Goal: Information Seeking & Learning: Learn about a topic

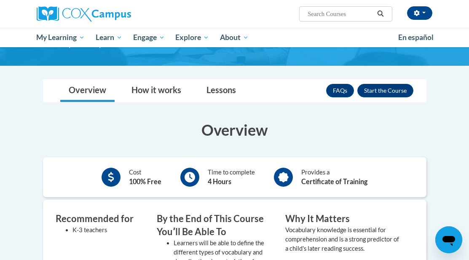
scroll to position [93, 0]
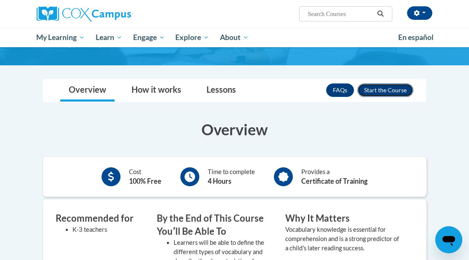
click at [394, 86] on button "Enroll" at bounding box center [385, 89] width 56 height 13
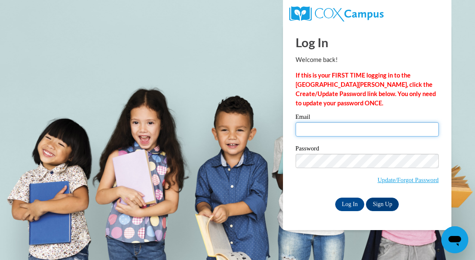
click at [352, 122] on input "Email" at bounding box center [366, 129] width 143 height 14
type input "tkoeppen@cambridge.k12.wi.us"
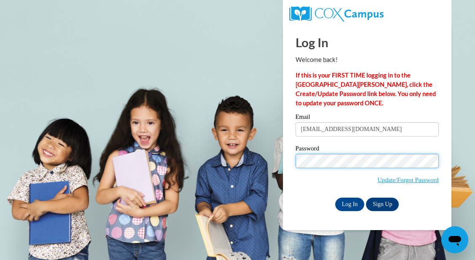
click at [335, 197] on input "Log In" at bounding box center [349, 203] width 29 height 13
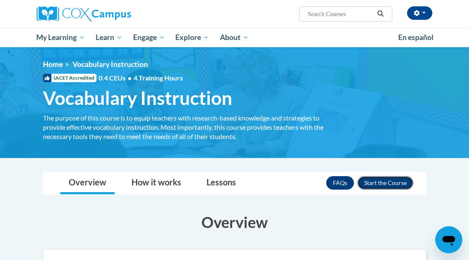
click at [402, 179] on button "Enroll" at bounding box center [385, 182] width 56 height 13
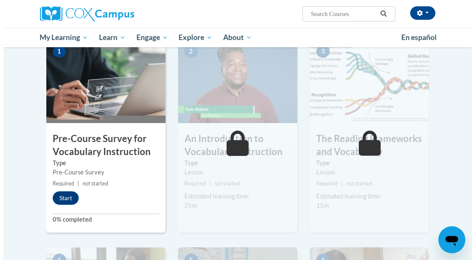
scroll to position [182, 0]
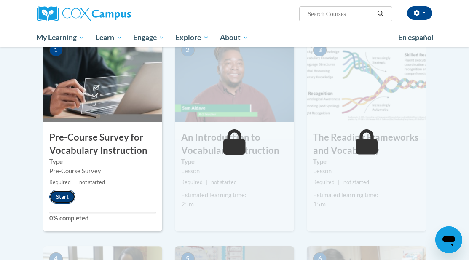
click at [62, 194] on button "Start" at bounding box center [62, 196] width 26 height 13
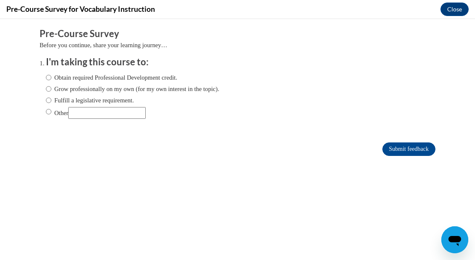
scroll to position [0, 0]
click at [46, 112] on input "Other" at bounding box center [48, 111] width 5 height 9
radio input "true"
click at [101, 110] on input "Other" at bounding box center [106, 113] width 77 height 12
type input "District initiative"
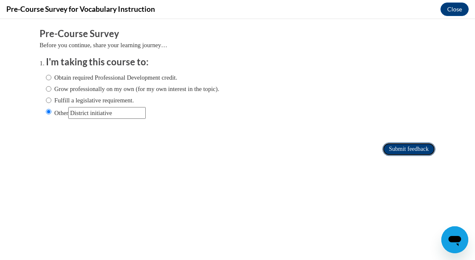
click at [413, 147] on input "Submit feedback" at bounding box center [408, 148] width 53 height 13
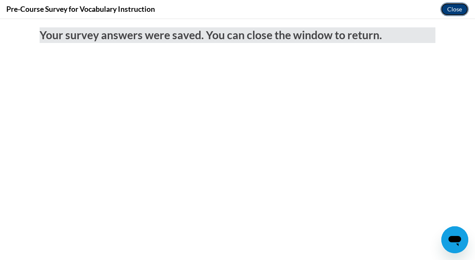
click at [453, 4] on button "Close" at bounding box center [454, 9] width 28 height 13
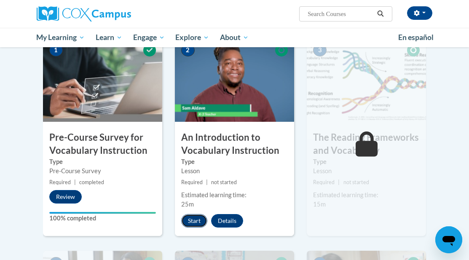
click at [191, 214] on button "Start" at bounding box center [194, 220] width 26 height 13
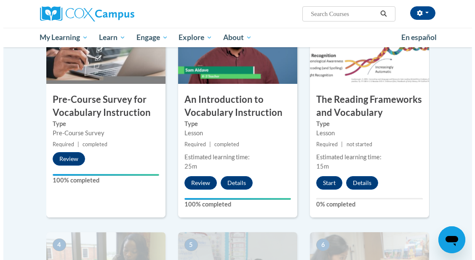
scroll to position [185, 0]
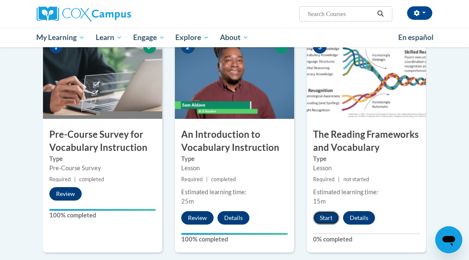
click at [323, 217] on button "Start" at bounding box center [326, 217] width 26 height 13
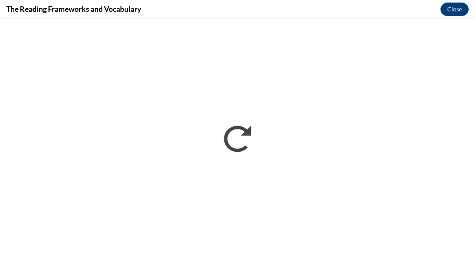
scroll to position [0, 0]
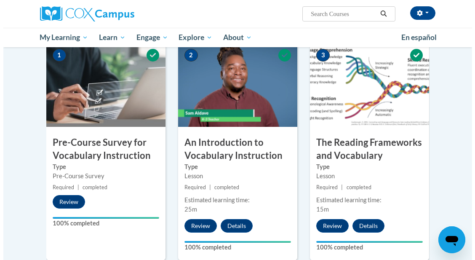
scroll to position [202, 0]
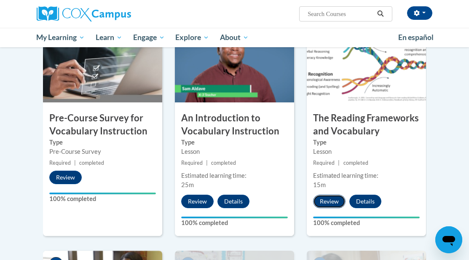
click at [325, 200] on button "Review" at bounding box center [329, 200] width 32 height 13
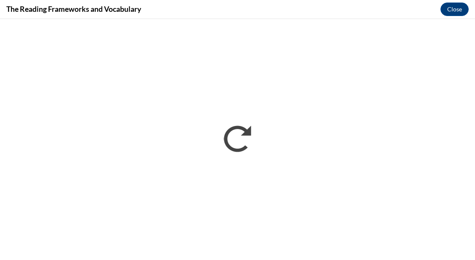
scroll to position [0, 0]
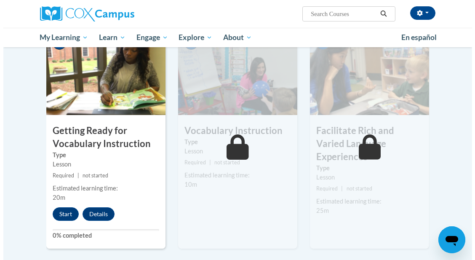
scroll to position [429, 0]
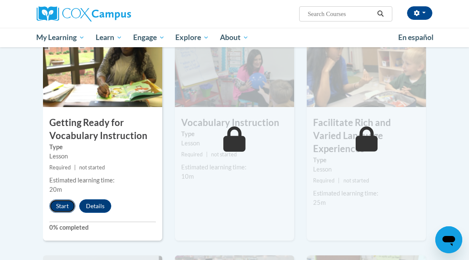
click at [56, 206] on button "Start" at bounding box center [62, 205] width 26 height 13
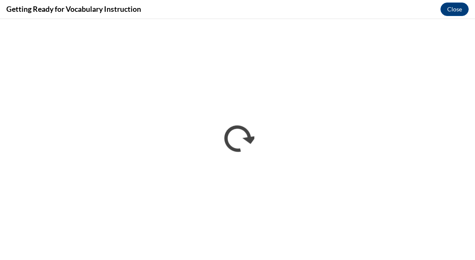
scroll to position [0, 0]
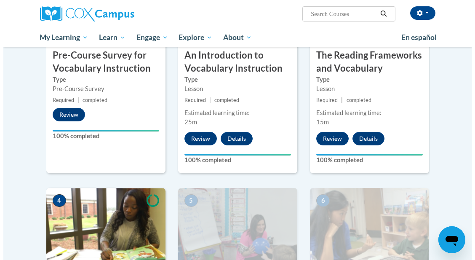
scroll to position [428, 0]
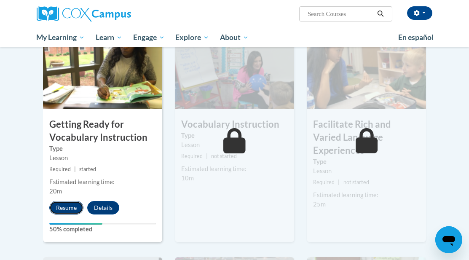
click at [67, 209] on button "Resume" at bounding box center [66, 207] width 34 height 13
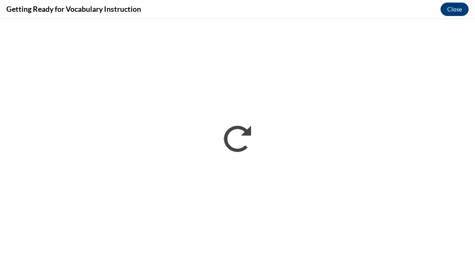
scroll to position [0, 0]
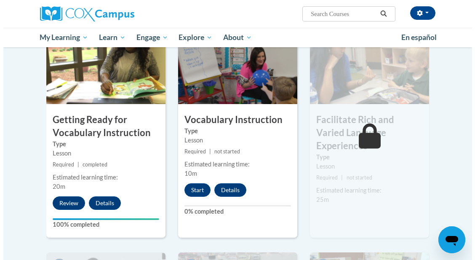
scroll to position [429, 0]
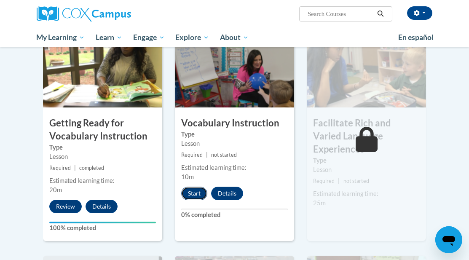
click at [194, 190] on button "Start" at bounding box center [194, 192] width 26 height 13
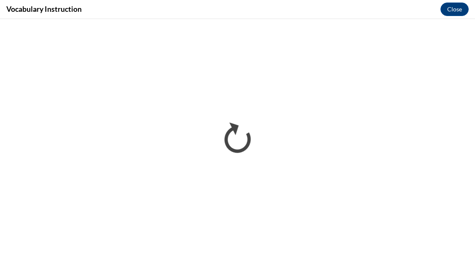
scroll to position [0, 0]
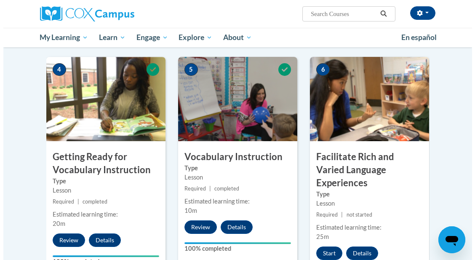
scroll to position [468, 0]
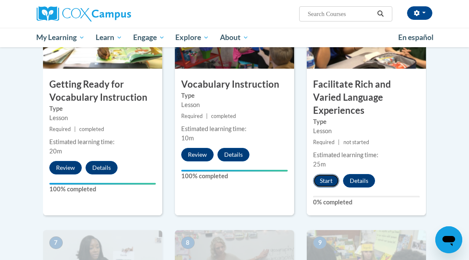
click at [329, 174] on button "Start" at bounding box center [326, 180] width 26 height 13
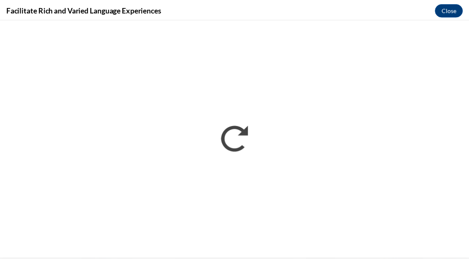
scroll to position [0, 0]
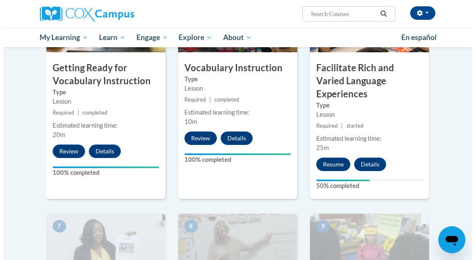
scroll to position [480, 0]
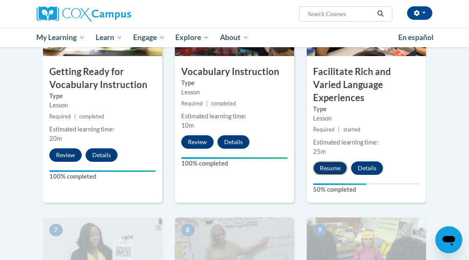
click at [327, 161] on button "Resume" at bounding box center [330, 167] width 34 height 13
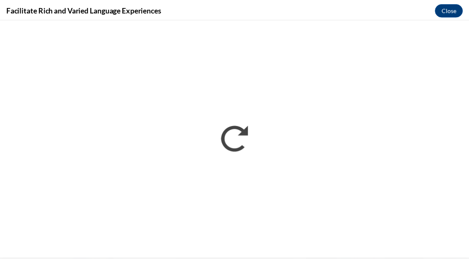
scroll to position [0, 0]
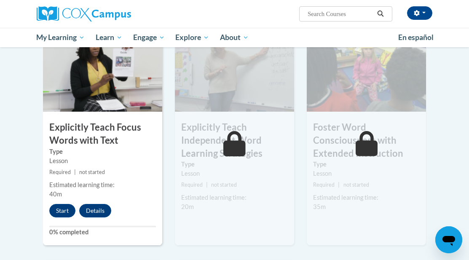
scroll to position [666, 0]
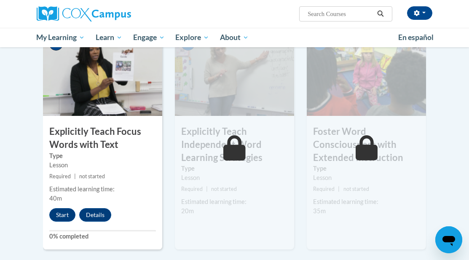
click at [14, 115] on body "[PERSON_NAME] ([GEOGRAPHIC_DATA]/[GEOGRAPHIC_DATA] UTC-05:00) My Profile Inbox …" at bounding box center [234, 8] width 469 height 1348
